Goal: Task Accomplishment & Management: Manage account settings

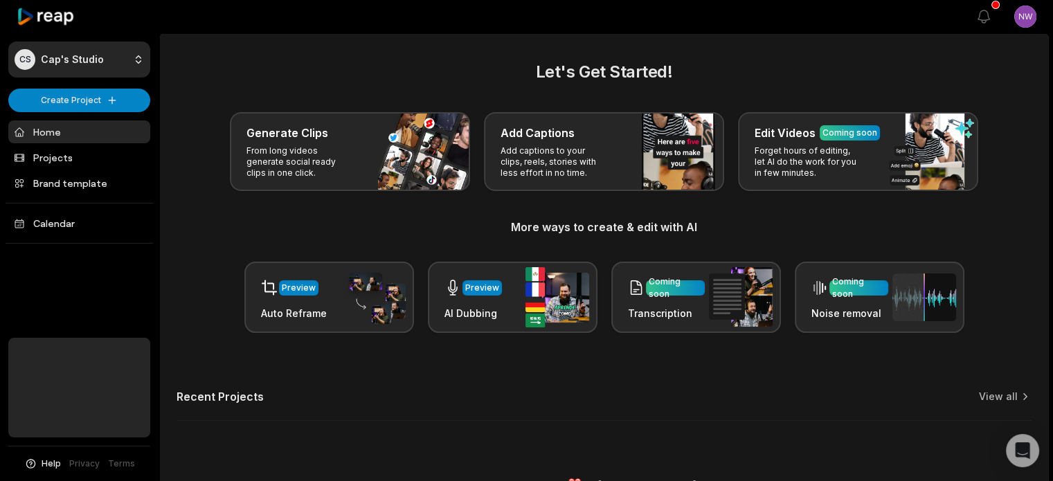
click at [1024, 19] on html "CS Cap's Studio Create Project Home Projects Brand template Calendar Help Priva…" at bounding box center [526, 240] width 1053 height 481
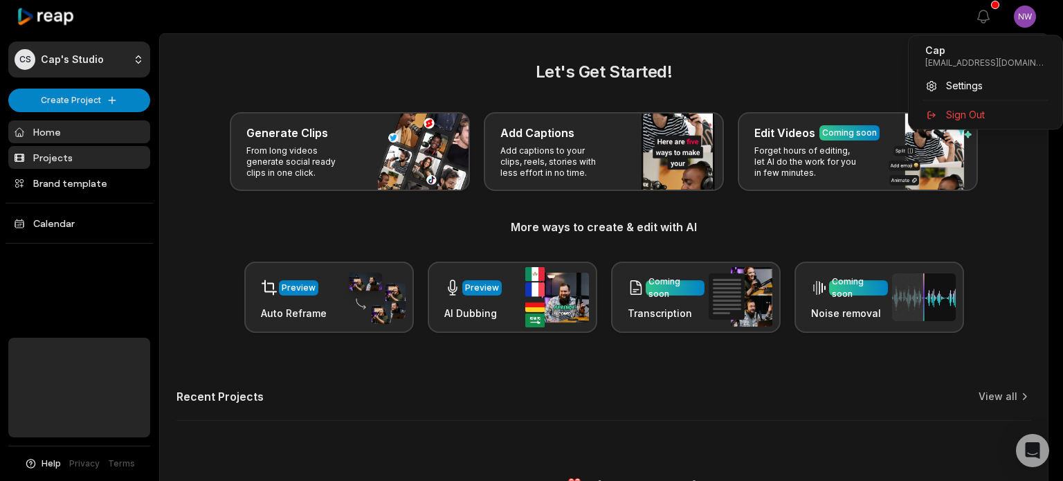
click at [83, 157] on html "CS Cap's Studio Create Project Home Projects Brand template Calendar Help Priva…" at bounding box center [531, 240] width 1063 height 481
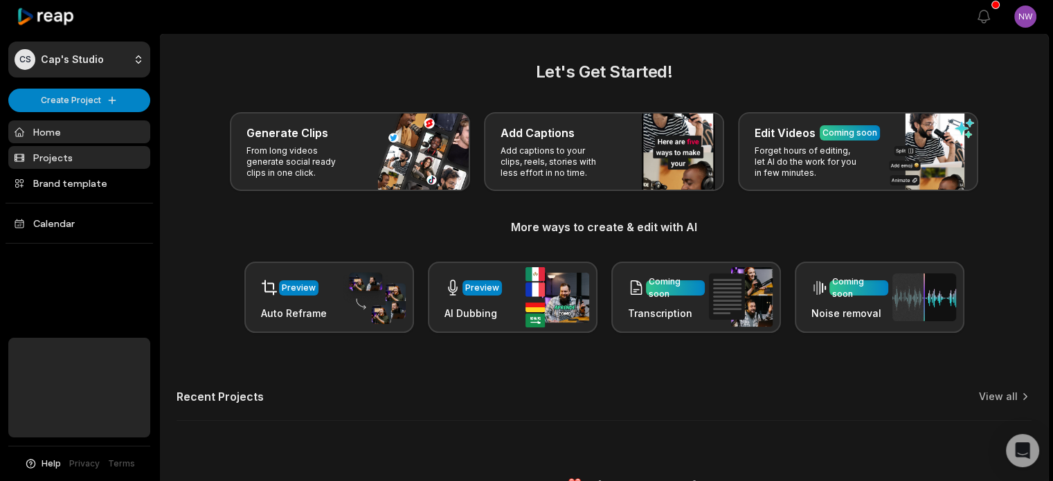
click at [60, 155] on link "Projects" at bounding box center [79, 157] width 142 height 23
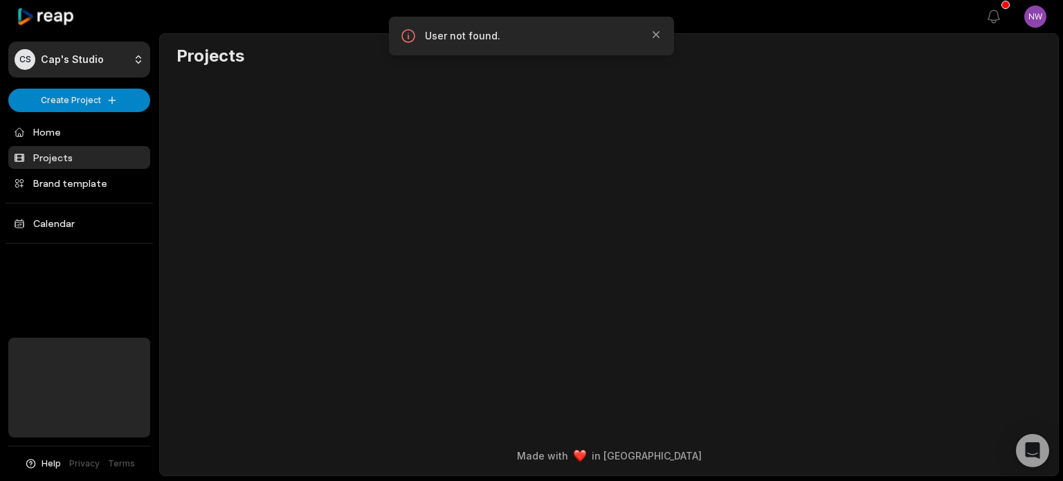
click at [1032, 21] on html "CS Cap's Studio Create Project Home Projects Brand template Calendar Help Priva…" at bounding box center [531, 240] width 1063 height 481
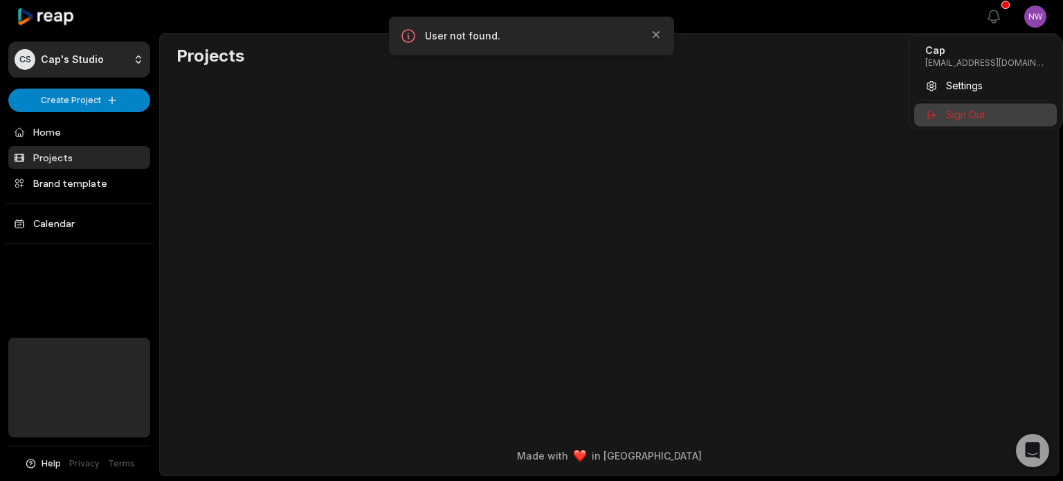
click at [965, 105] on div "Sign Out" at bounding box center [985, 114] width 143 height 23
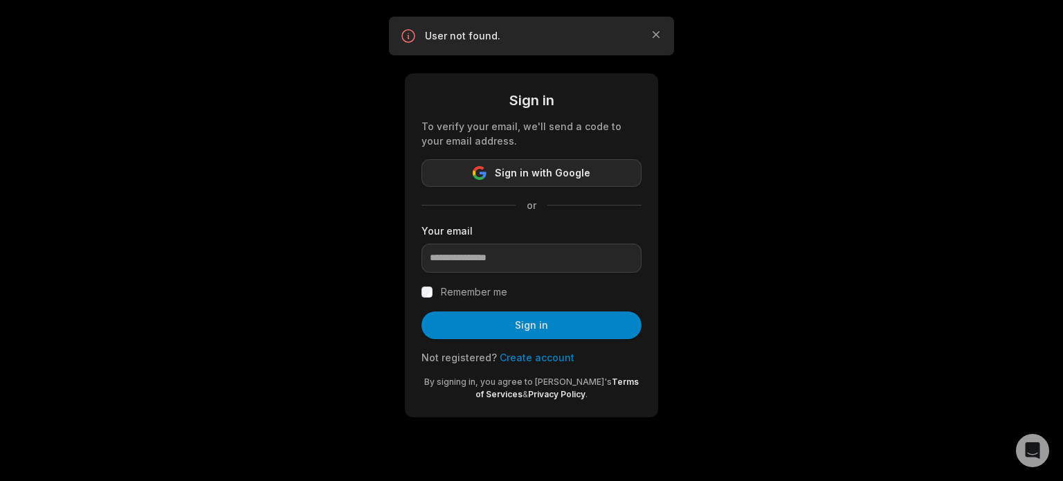
click at [534, 169] on span "Sign in with Google" at bounding box center [543, 173] width 96 height 17
